Goal: Use online tool/utility: Utilize a website feature to perform a specific function

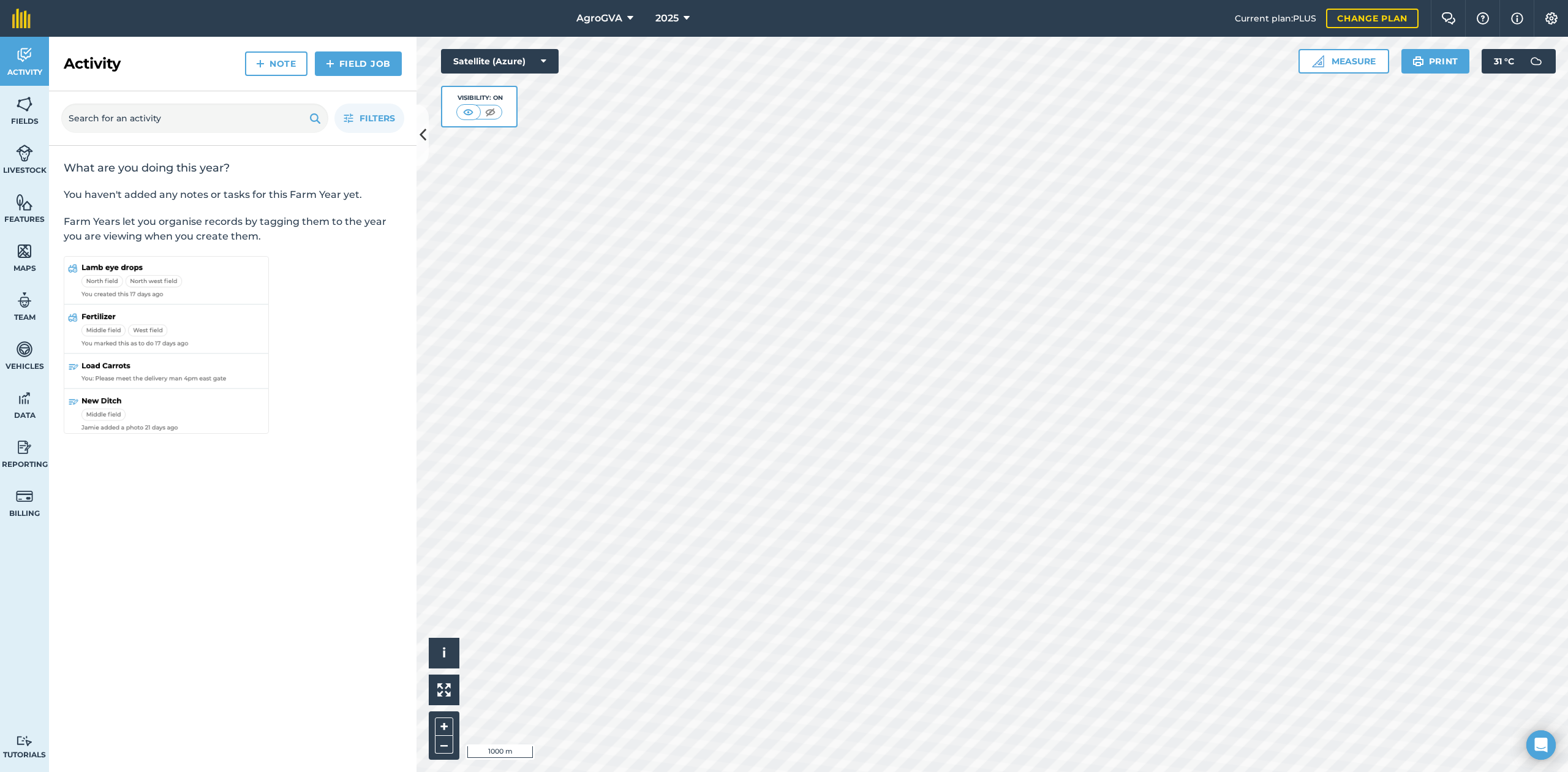
click at [1096, 635] on div at bounding box center [992, 404] width 1152 height 735
click at [1366, 62] on button "Measure" at bounding box center [1344, 61] width 90 height 24
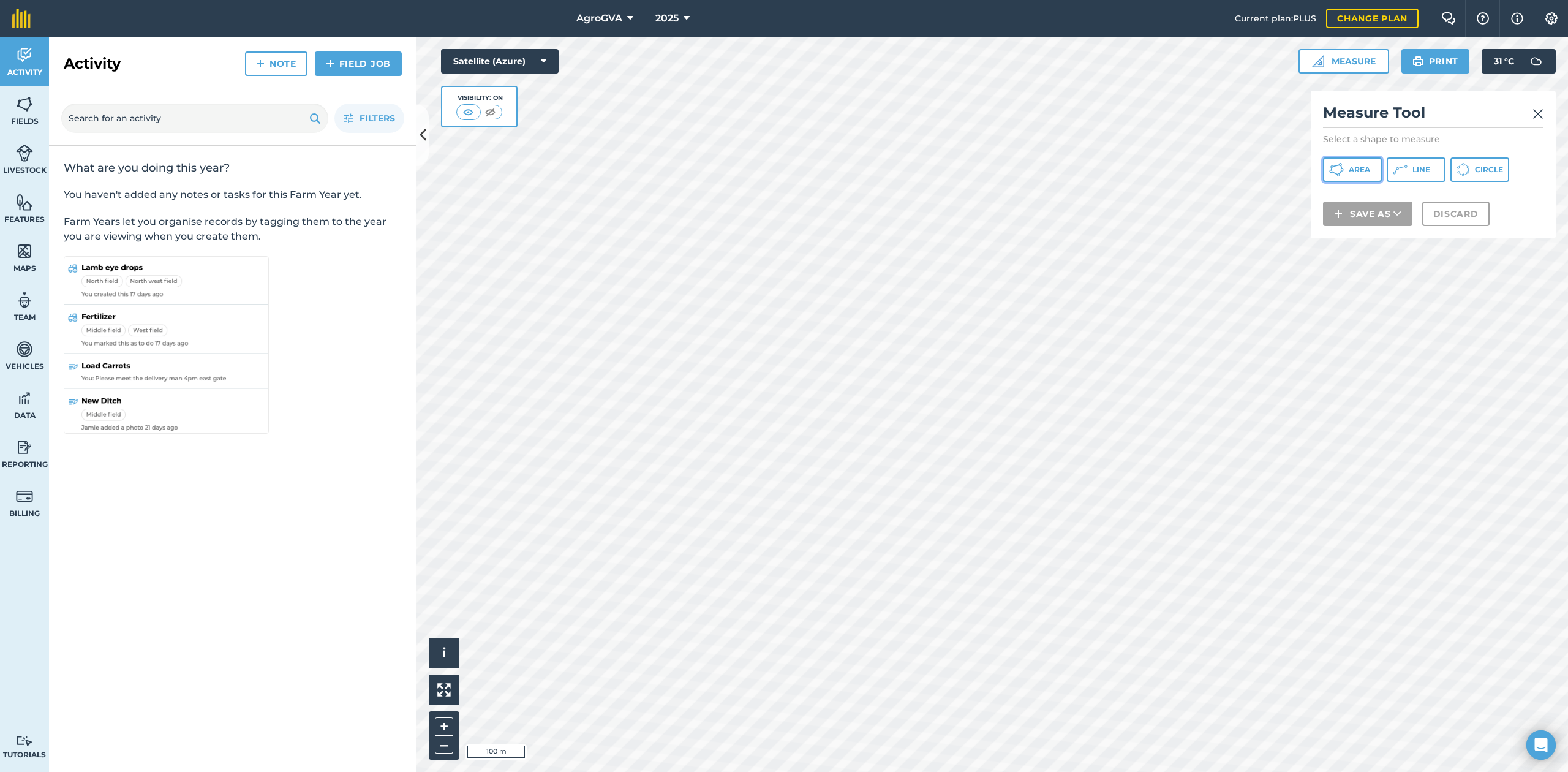
click at [1368, 175] on button "Area" at bounding box center [1353, 169] width 59 height 24
click at [1540, 113] on img at bounding box center [1538, 113] width 11 height 14
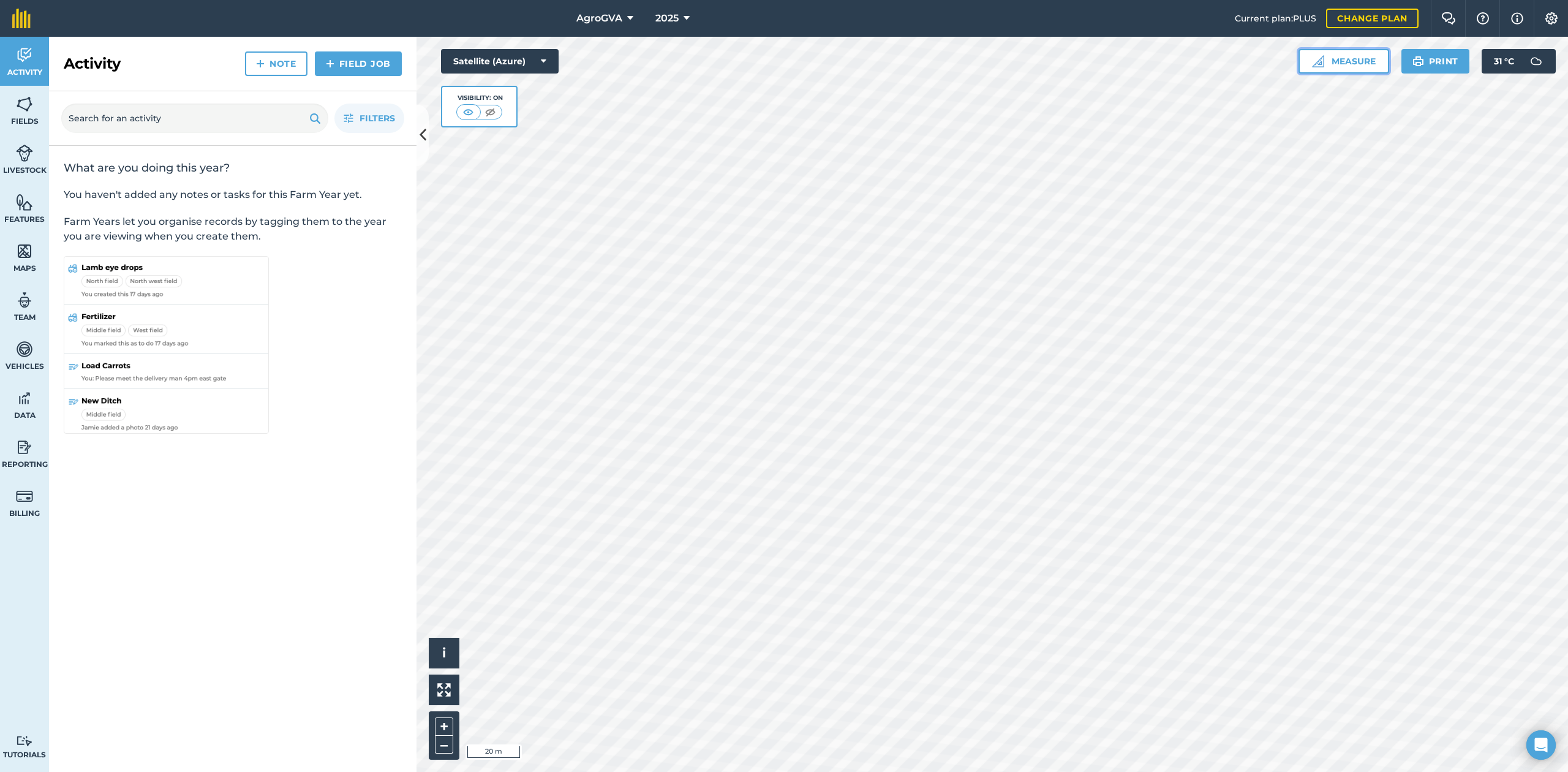
click at [1334, 63] on button "Measure" at bounding box center [1344, 61] width 90 height 24
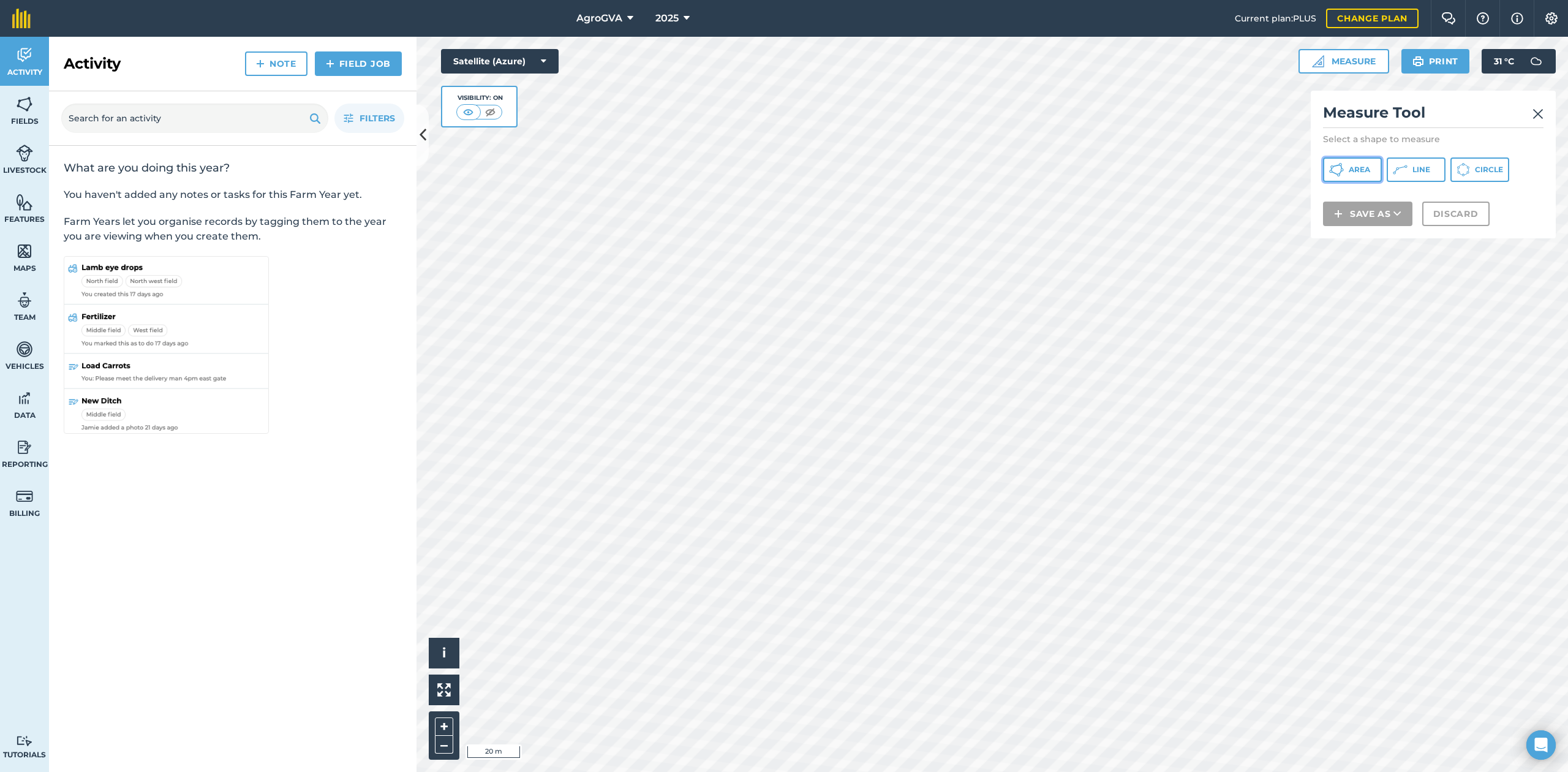
click at [1360, 162] on button "Area" at bounding box center [1353, 169] width 59 height 24
click at [1329, 162] on button "Area" at bounding box center [1353, 169] width 59 height 24
click at [1447, 229] on button "Discard" at bounding box center [1456, 229] width 67 height 24
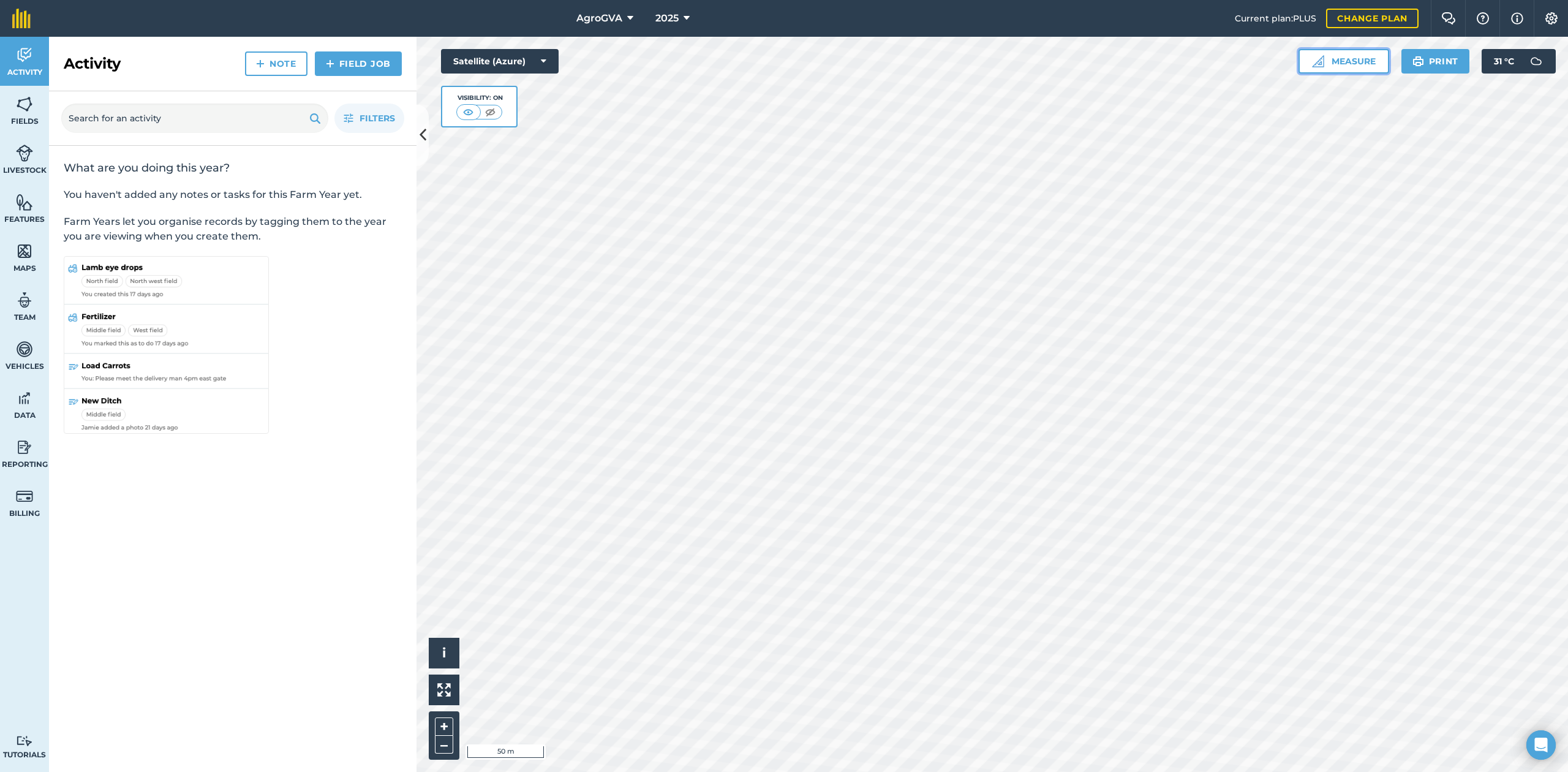
click at [1359, 55] on button "Measure" at bounding box center [1344, 61] width 90 height 24
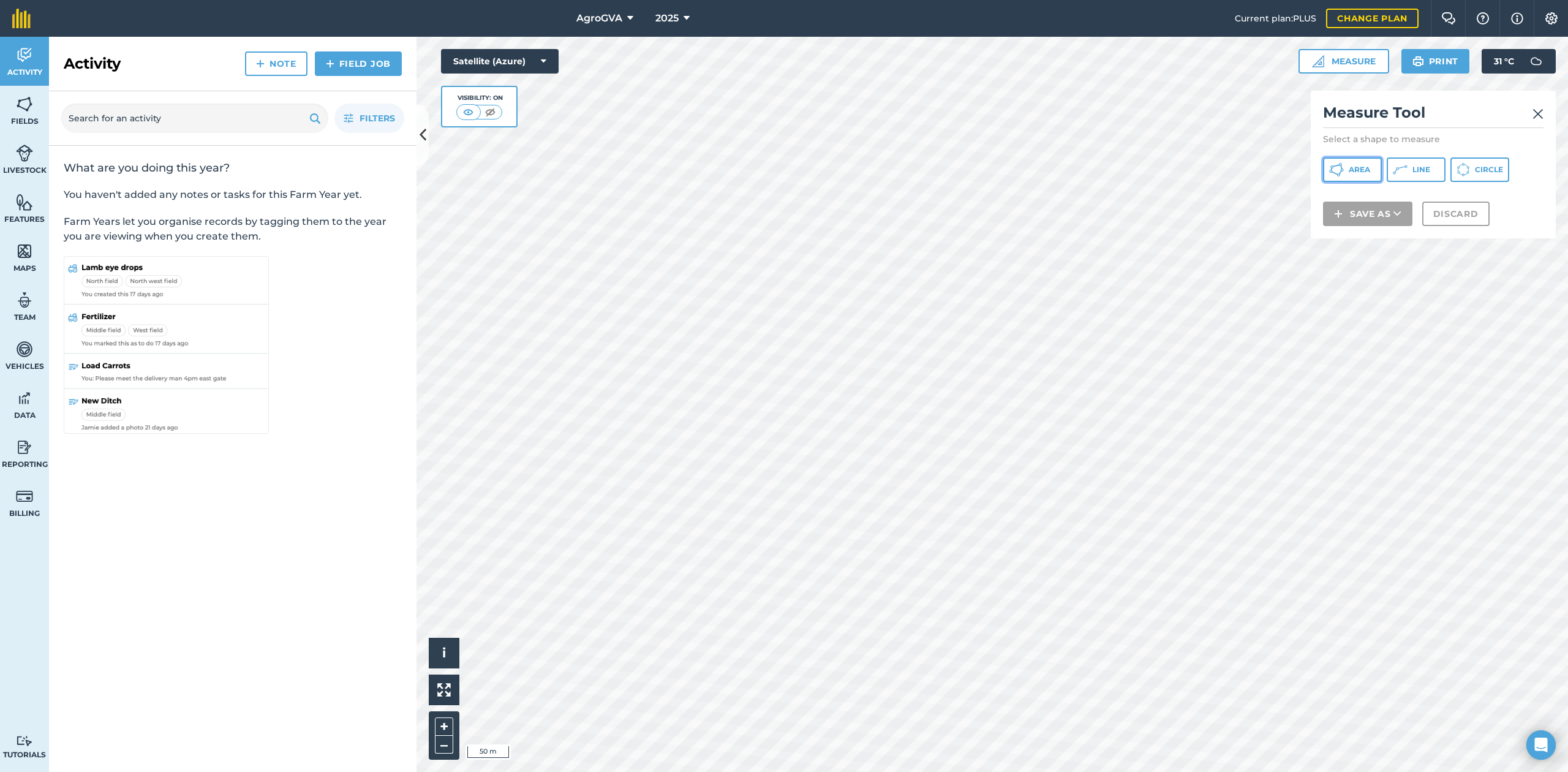
click at [1339, 182] on button "Area" at bounding box center [1353, 169] width 59 height 24
